Goal: Transaction & Acquisition: Purchase product/service

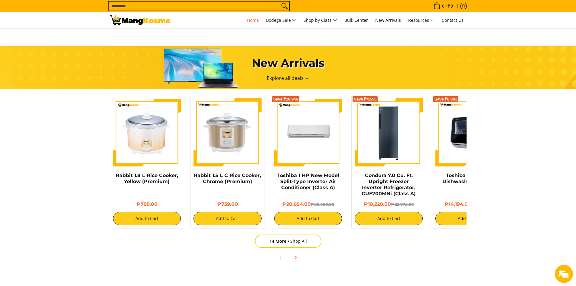
scroll to position [0, 38]
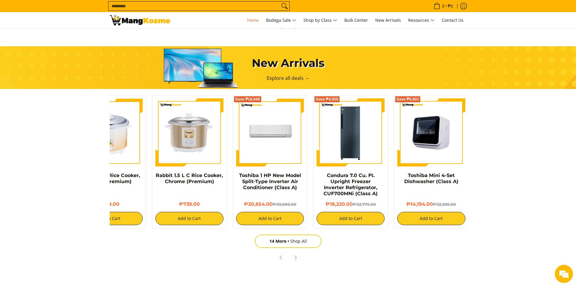
drag, startPoint x: 457, startPoint y: 142, endPoint x: 387, endPoint y: 144, distance: 69.9
click at [397, 144] on img at bounding box center [431, 132] width 68 height 68
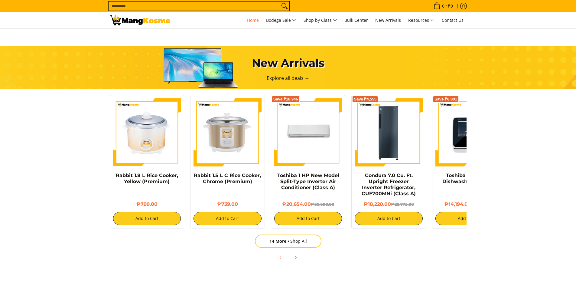
scroll to position [333, 0]
click at [312, 240] on link "14 More Shop All" at bounding box center [288, 240] width 67 height 13
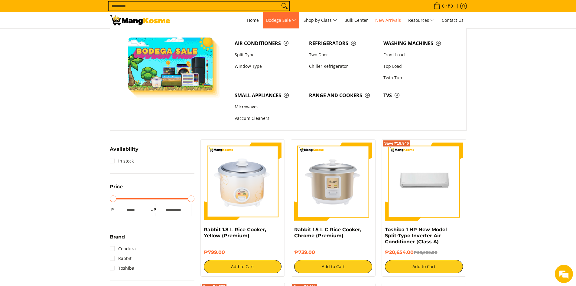
click at [286, 20] on span "Bodega Sale" at bounding box center [281, 21] width 30 height 8
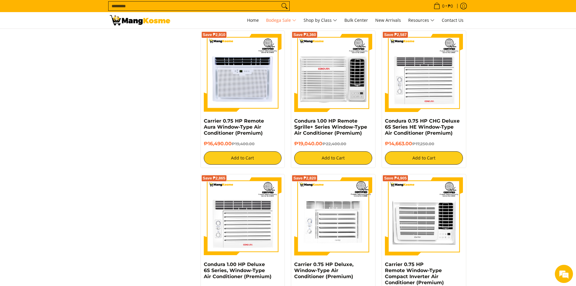
scroll to position [1179, 0]
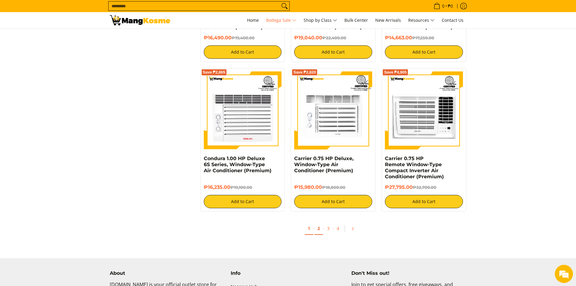
click at [317, 230] on link "2" at bounding box center [318, 228] width 8 height 12
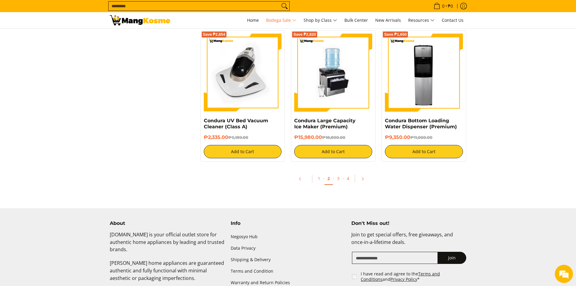
scroll to position [1240, 0]
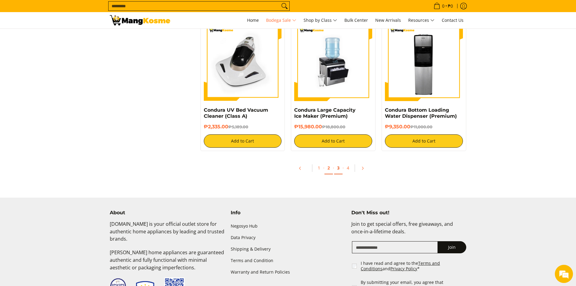
click at [340, 167] on link "3" at bounding box center [338, 168] width 8 height 12
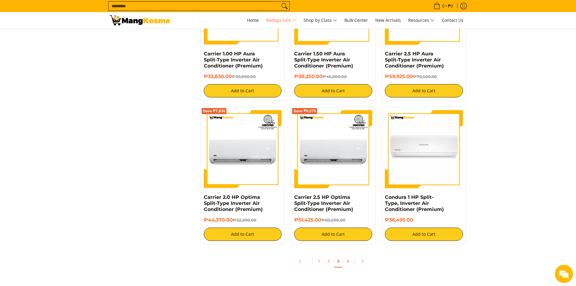
scroll to position [1210, 0]
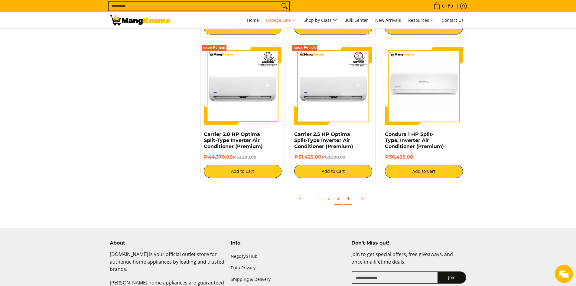
click at [349, 197] on link "4" at bounding box center [348, 198] width 8 height 12
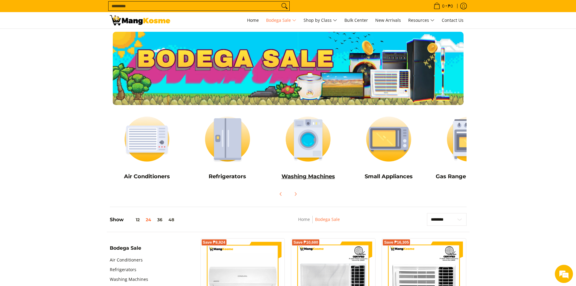
click at [318, 149] on img at bounding box center [308, 139] width 75 height 56
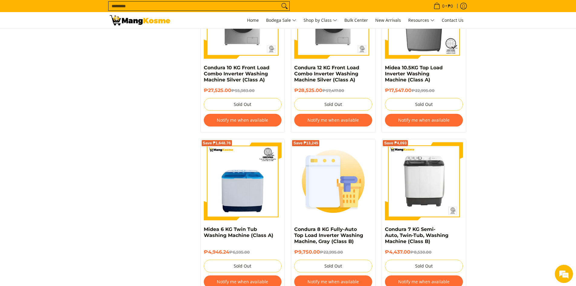
scroll to position [1028, 0]
